Goal: Task Accomplishment & Management: Manage account settings

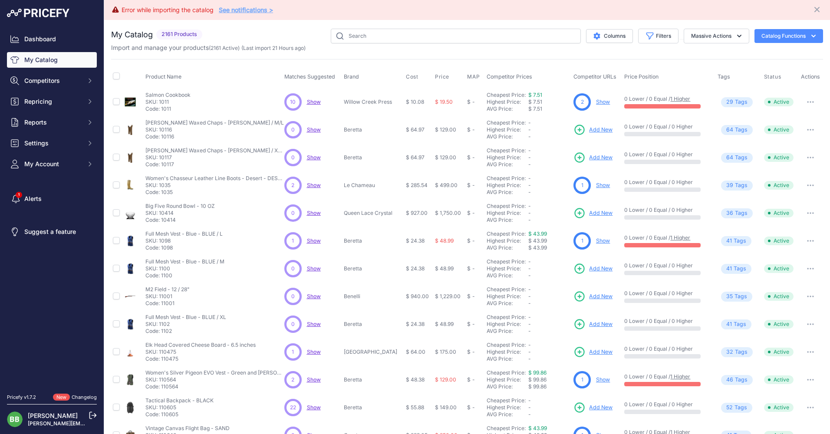
click at [242, 6] on link "See notifications >" at bounding box center [246, 9] width 54 height 7
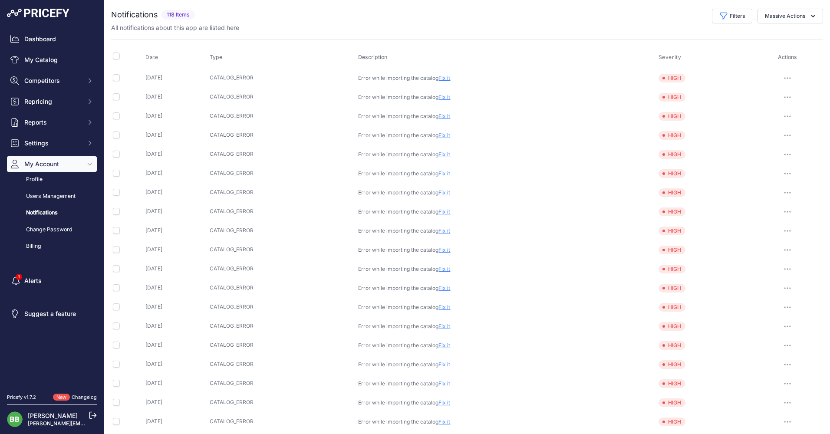
click at [450, 78] on link "Fix it" at bounding box center [444, 78] width 12 height 7
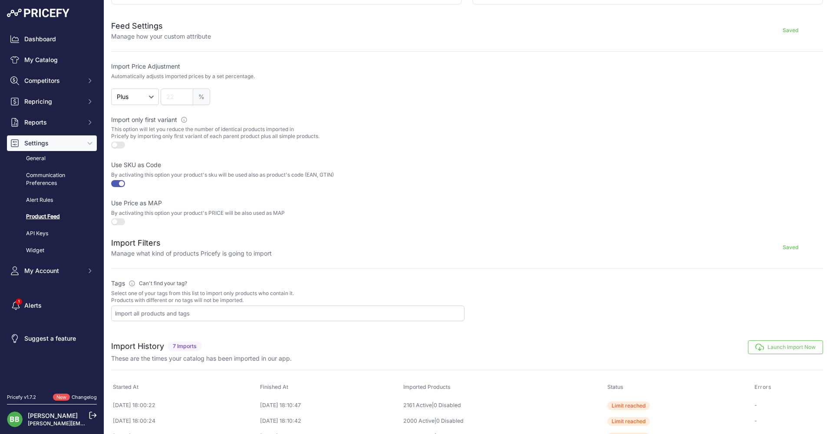
scroll to position [193, 0]
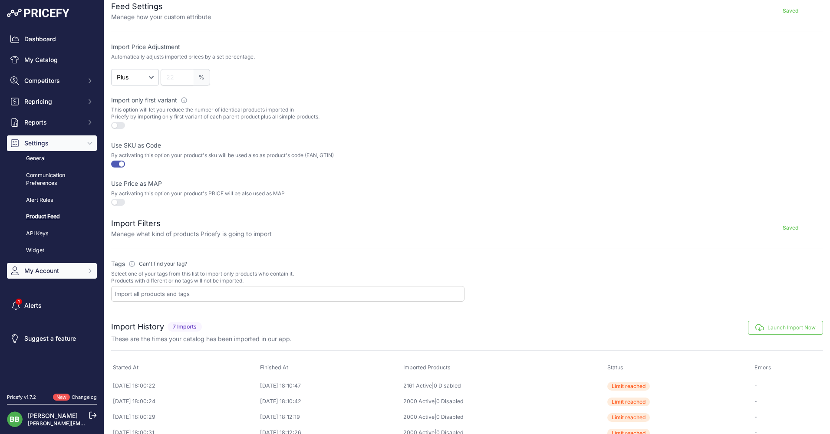
click at [41, 265] on button "My Account" at bounding box center [52, 271] width 90 height 16
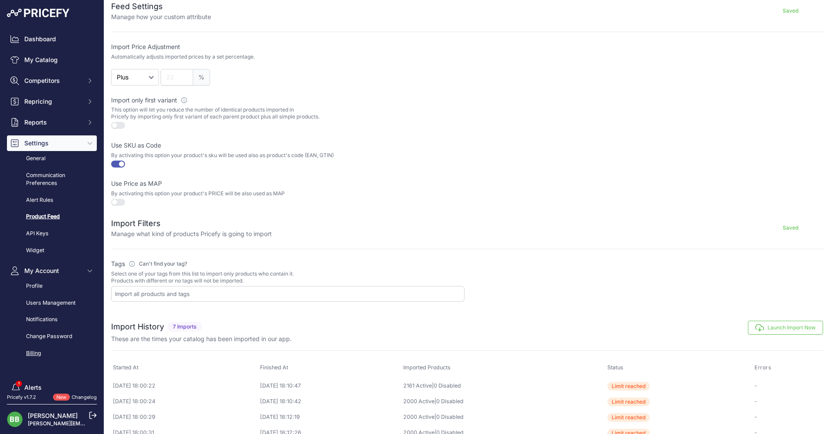
click at [36, 351] on link "Billing" at bounding box center [52, 353] width 90 height 15
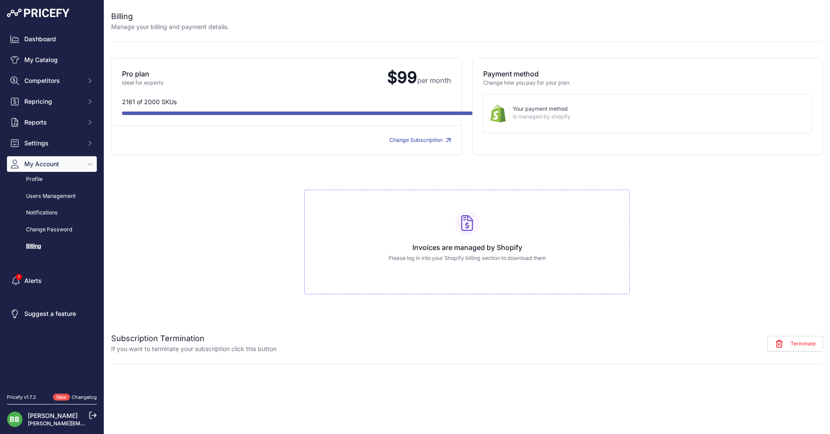
click at [428, 138] on link "Change Subscription" at bounding box center [420, 140] width 62 height 7
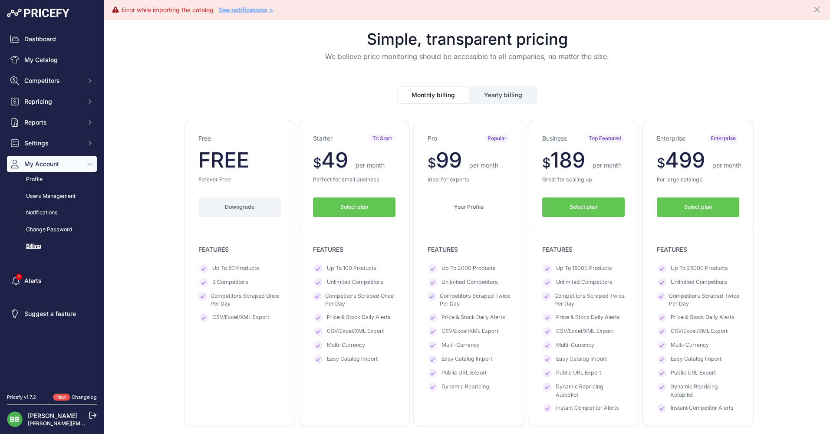
click at [588, 202] on button "Select plan" at bounding box center [583, 207] width 82 height 20
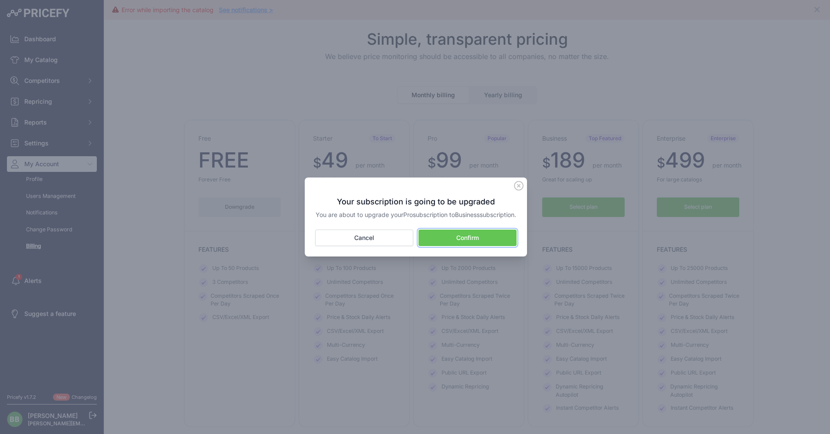
click at [451, 241] on button "Confirm" at bounding box center [467, 238] width 98 height 16
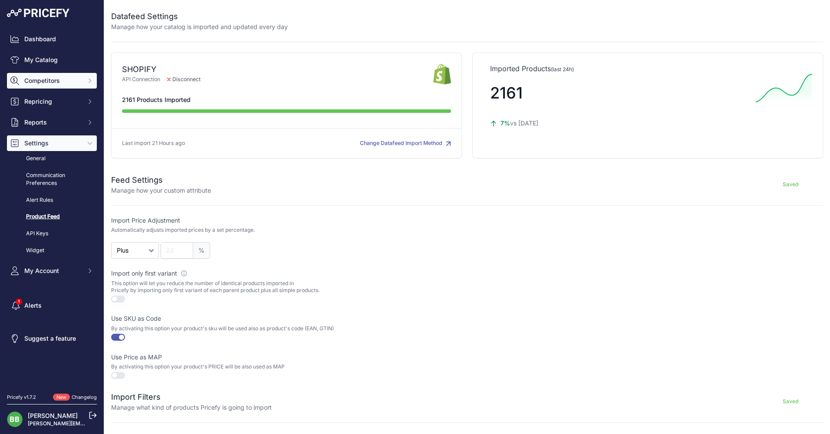
click at [31, 81] on span "Competitors" at bounding box center [52, 80] width 57 height 9
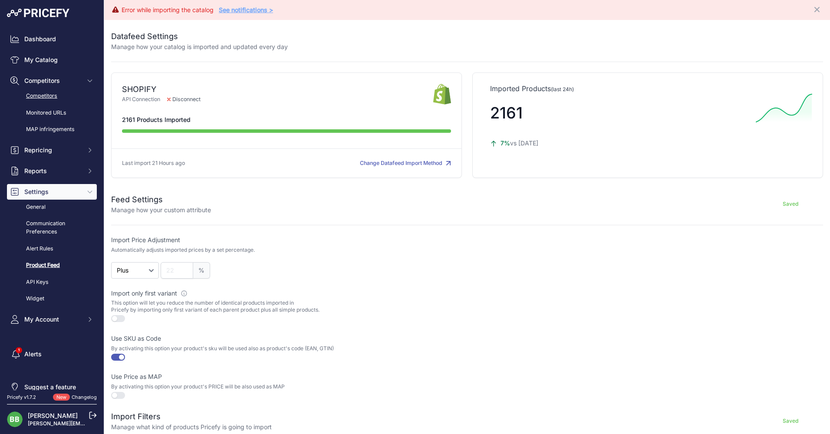
click at [32, 91] on link "Competitors" at bounding box center [52, 96] width 90 height 15
